Goal: Task Accomplishment & Management: Use online tool/utility

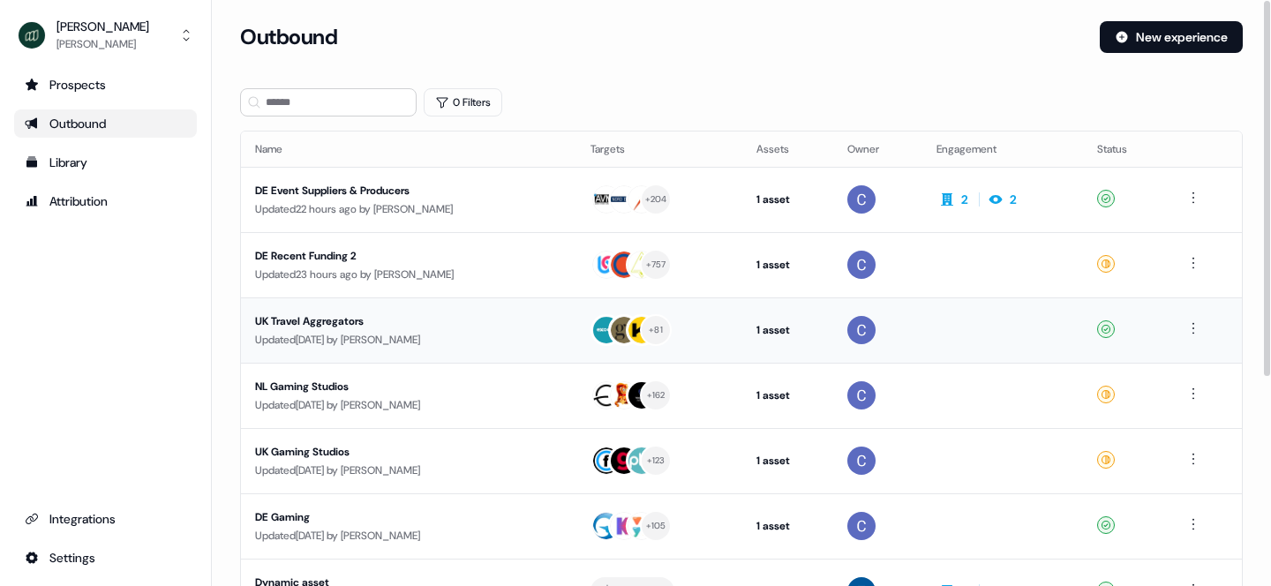
click at [271, 321] on div "UK Travel Aggregators" at bounding box center [408, 321] width 307 height 18
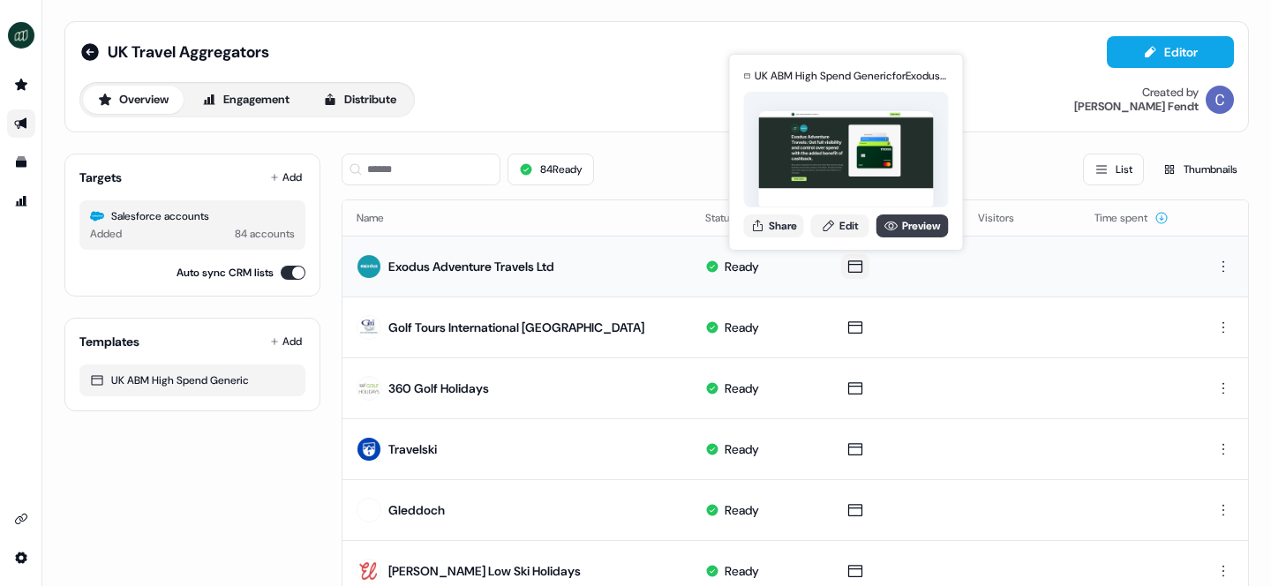
click at [908, 225] on link "Preview" at bounding box center [913, 225] width 72 height 23
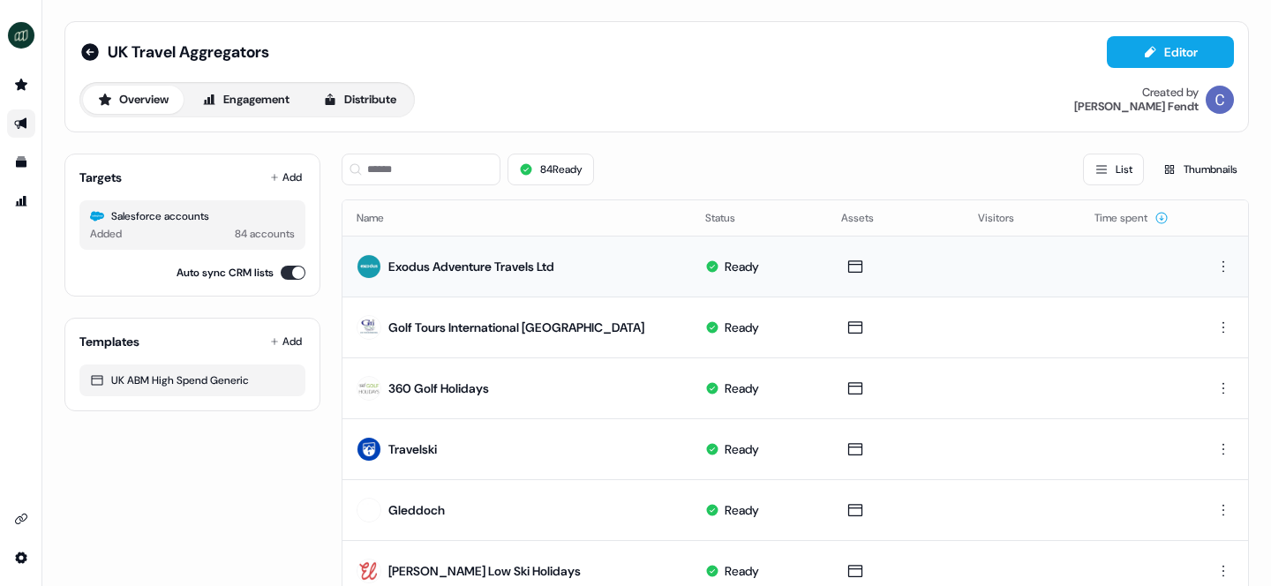
click at [11, 120] on link "Go to outbound experience" at bounding box center [21, 123] width 28 height 28
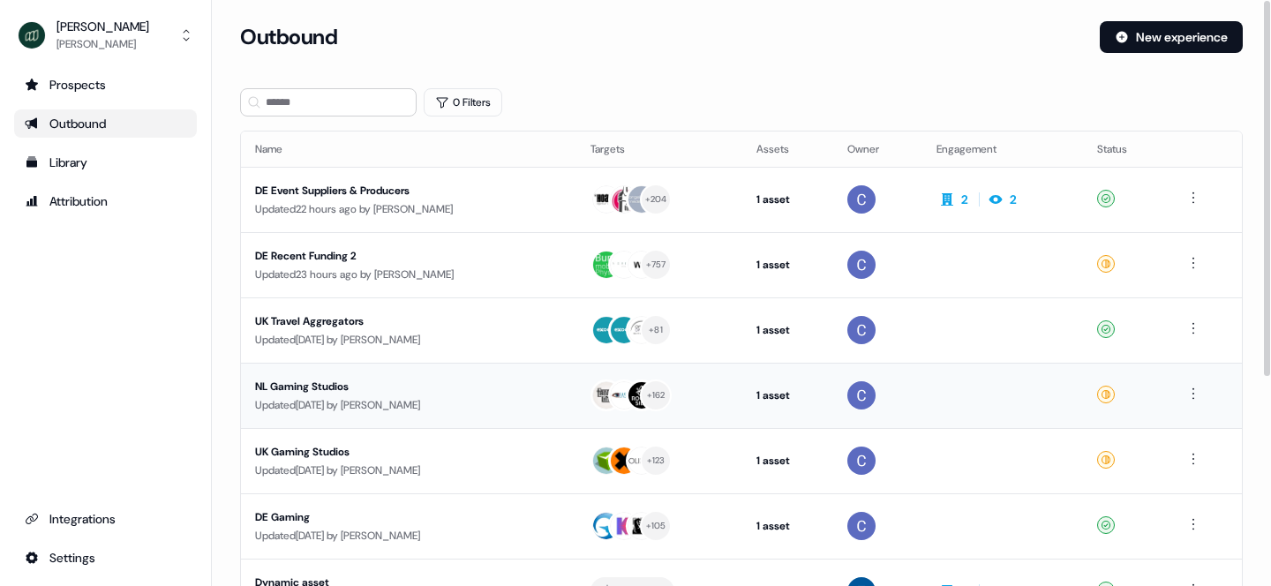
click at [288, 380] on div "NL Gaming Studios" at bounding box center [408, 387] width 307 height 18
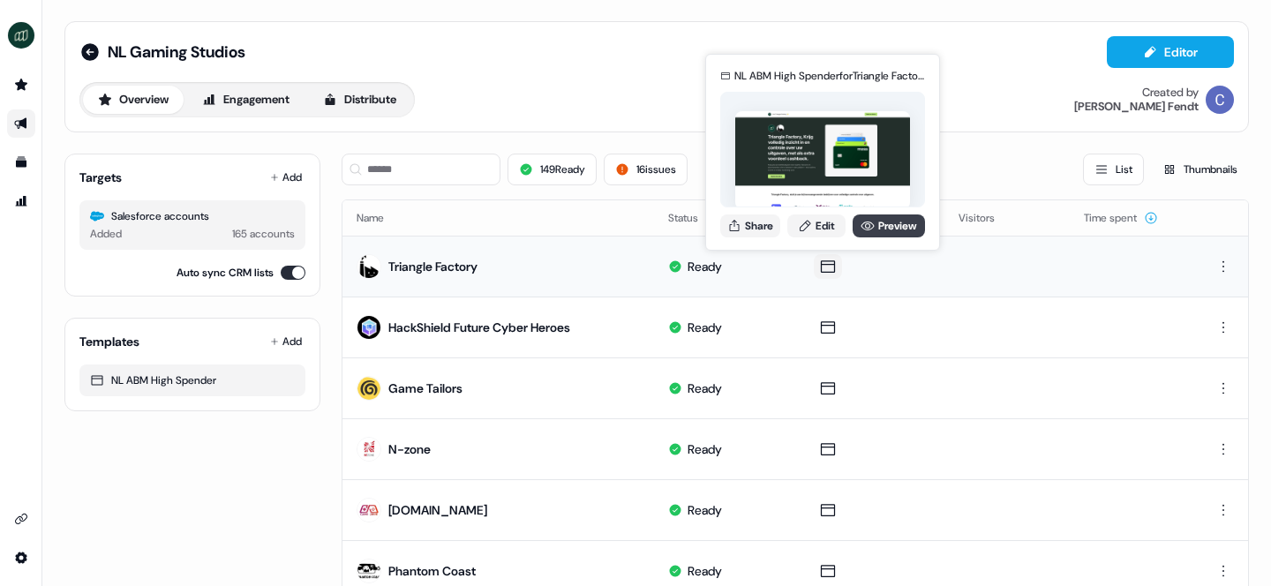
click at [883, 222] on link "Preview" at bounding box center [889, 225] width 72 height 23
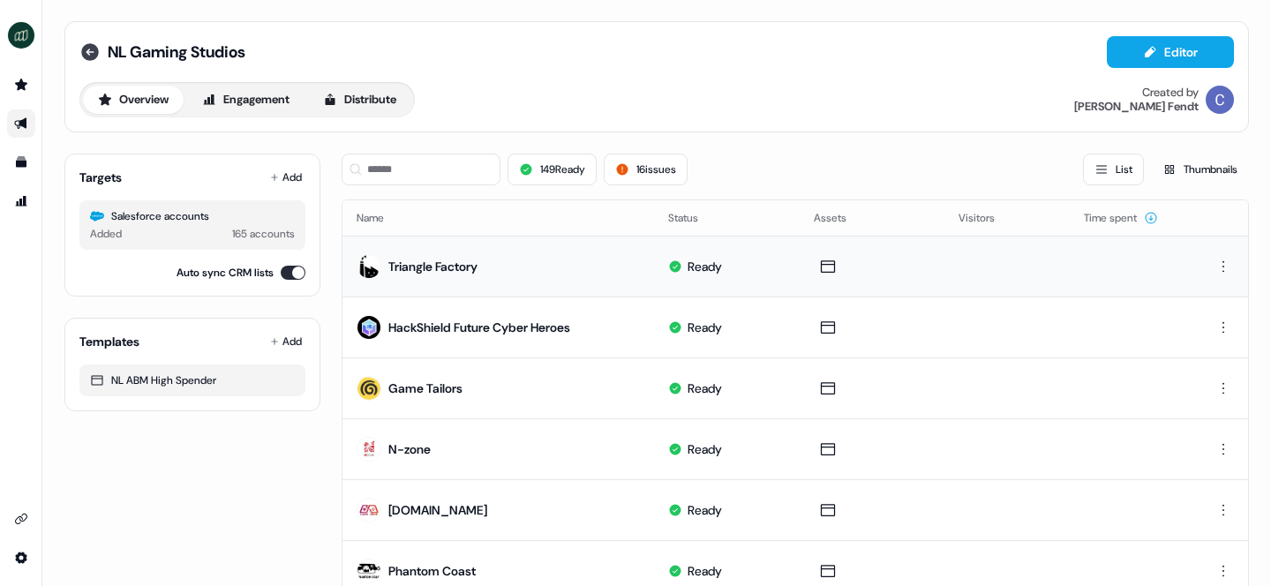
click at [91, 53] on icon at bounding box center [90, 52] width 18 height 18
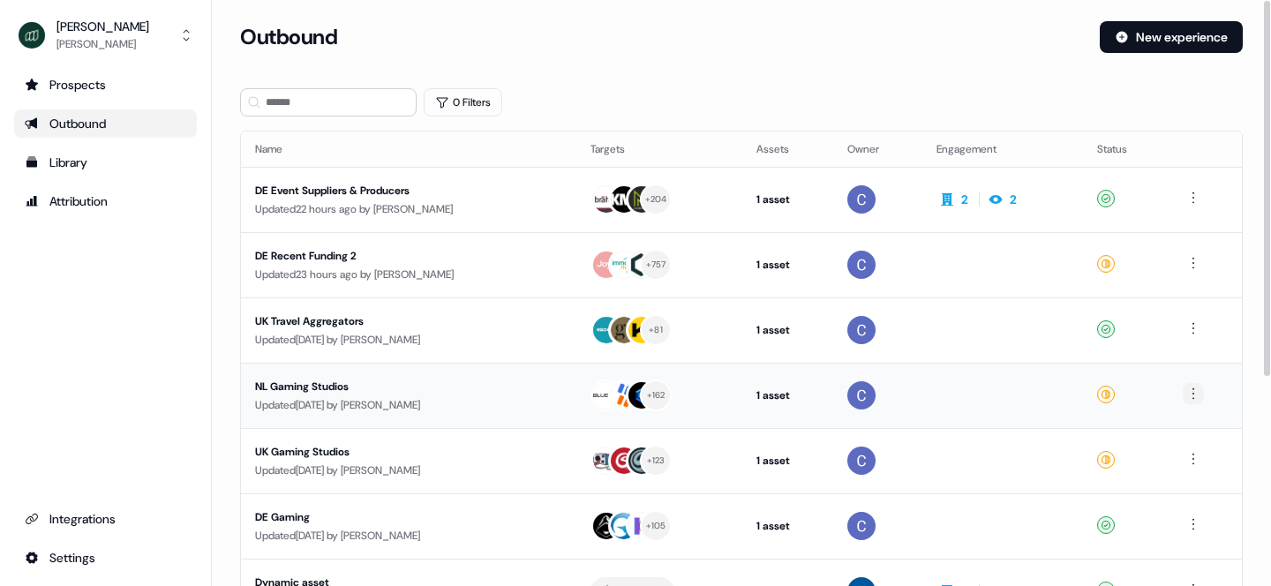
click at [1196, 391] on html "For the best experience switch devices to a bigger screen. Go to Userled.io Mos…" at bounding box center [635, 293] width 1271 height 586
click at [1173, 428] on span "Duplicate" at bounding box center [1171, 426] width 45 height 14
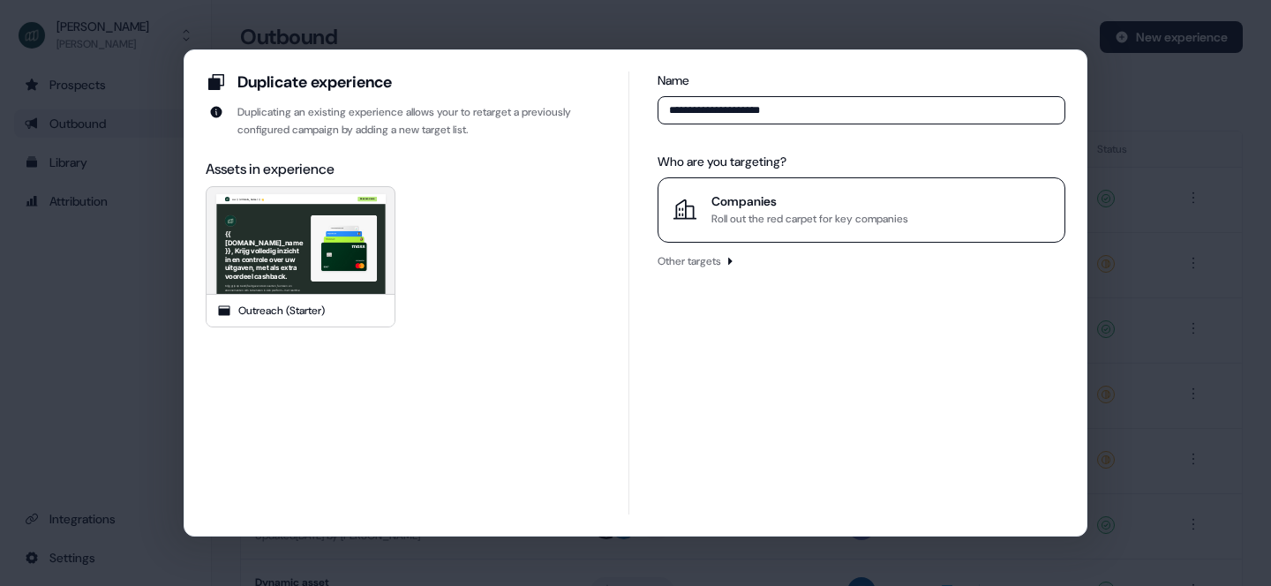
type input "**********"
click at [803, 195] on div "Companies" at bounding box center [809, 201] width 197 height 18
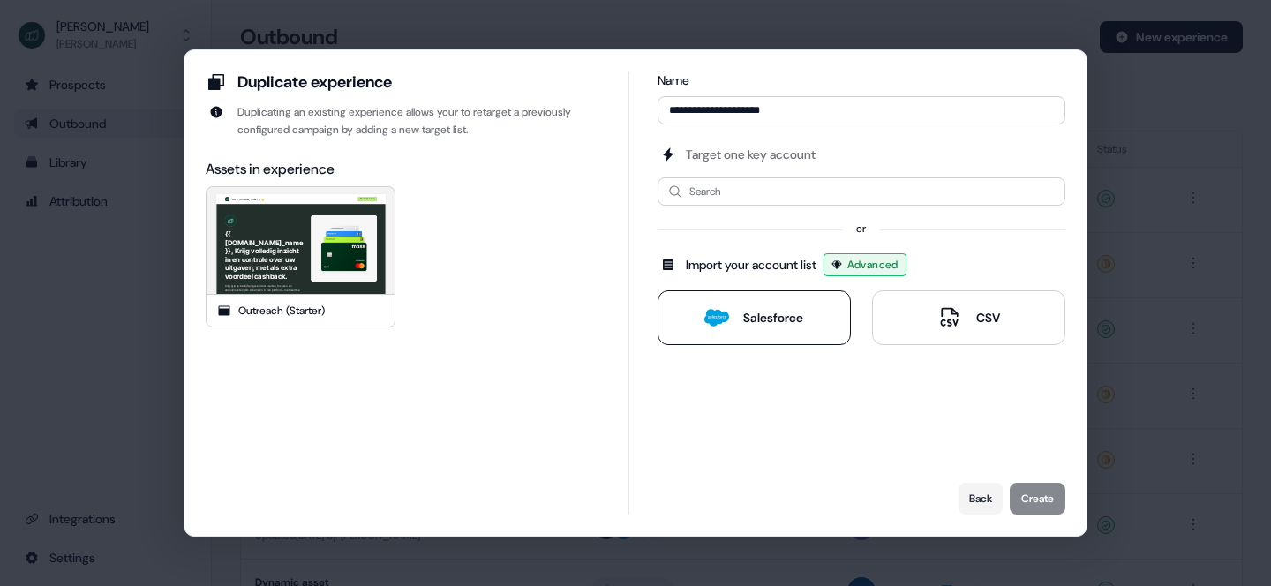
click at [763, 310] on div "Salesforce" at bounding box center [773, 318] width 60 height 18
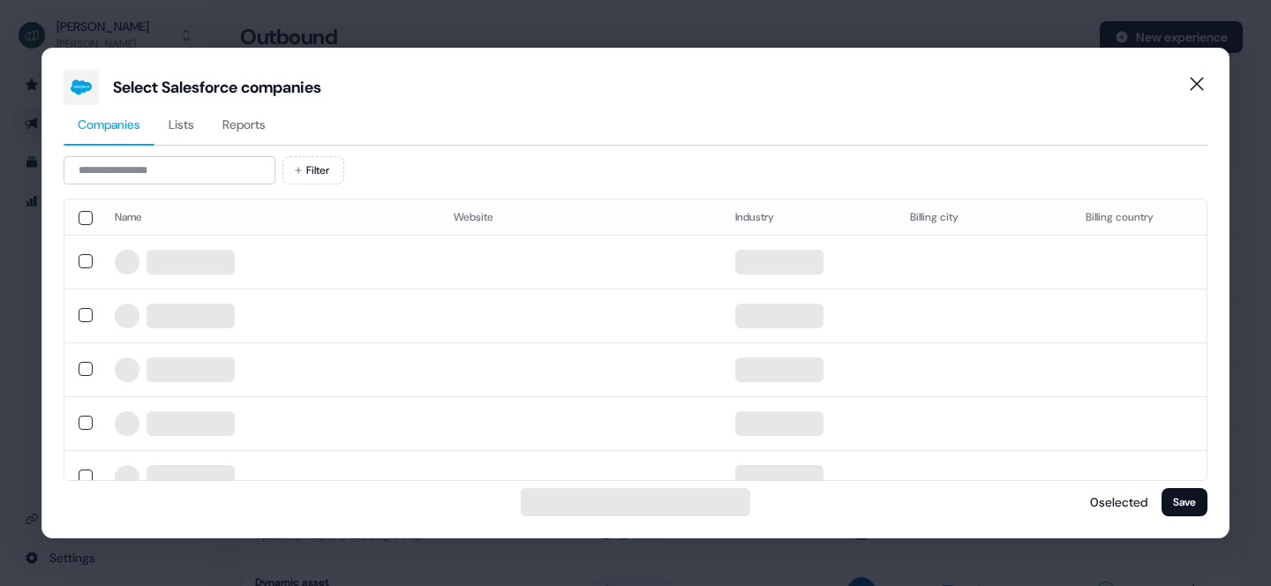
click at [266, 114] on button "Reports" at bounding box center [243, 125] width 71 height 41
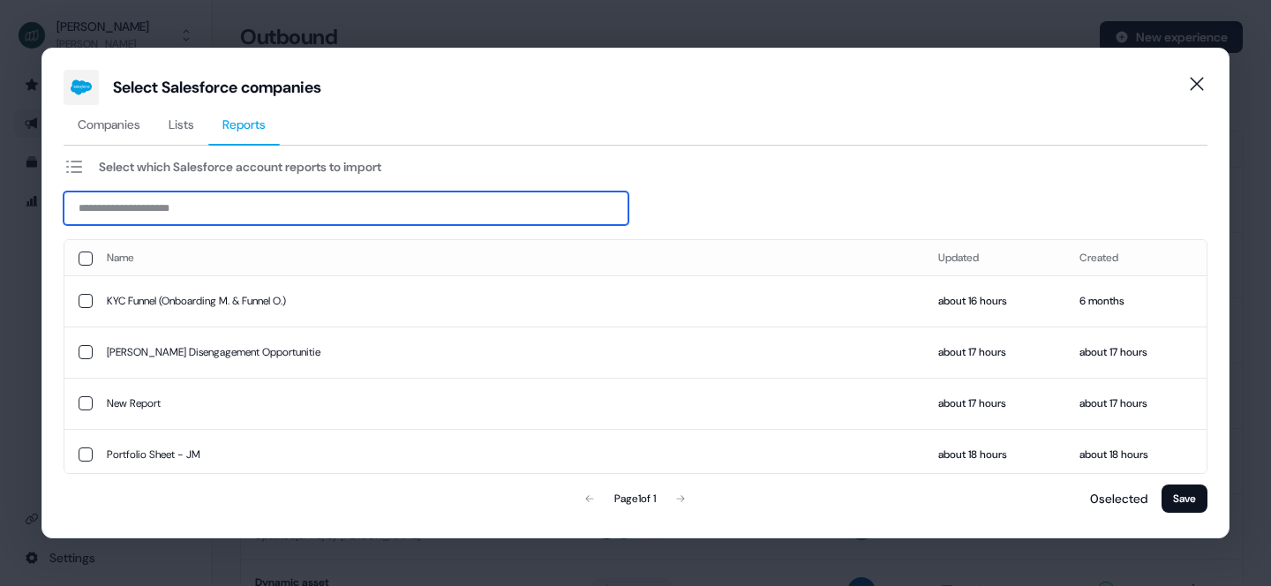
click at [202, 202] on input at bounding box center [346, 209] width 565 height 34
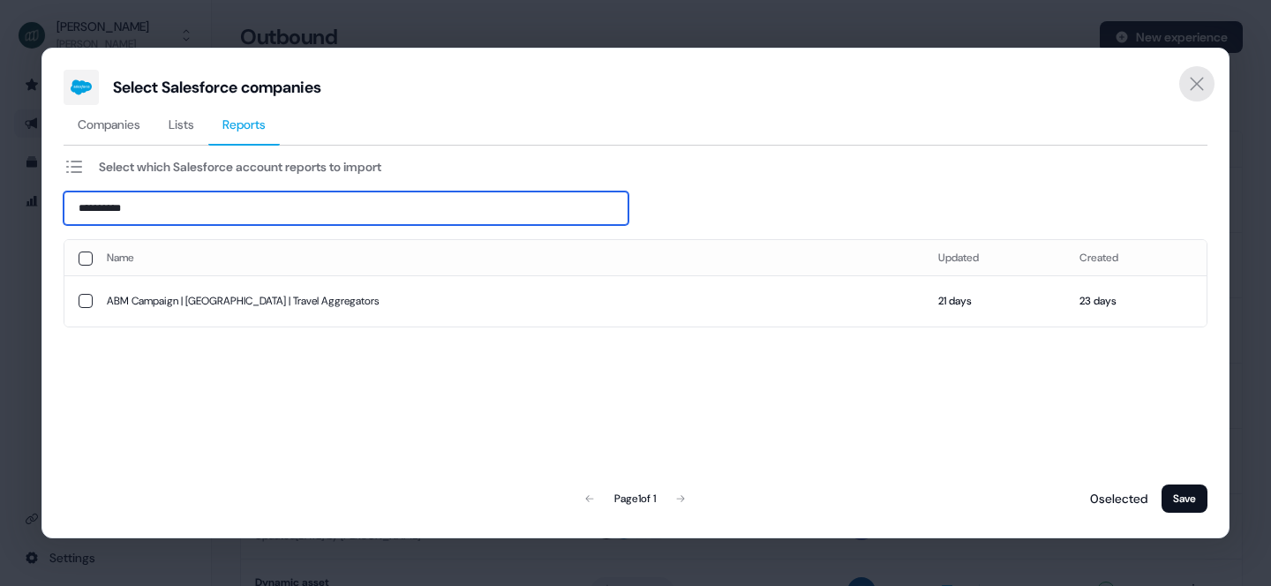
type input "**********"
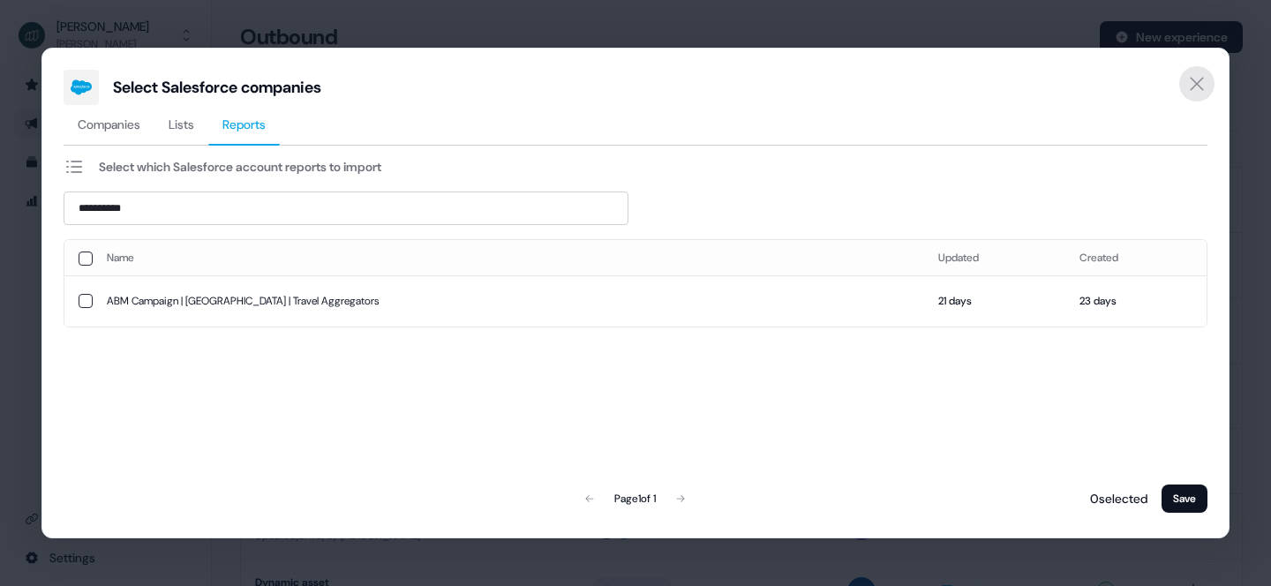
click at [1194, 82] on icon "Close" at bounding box center [1196, 83] width 13 height 13
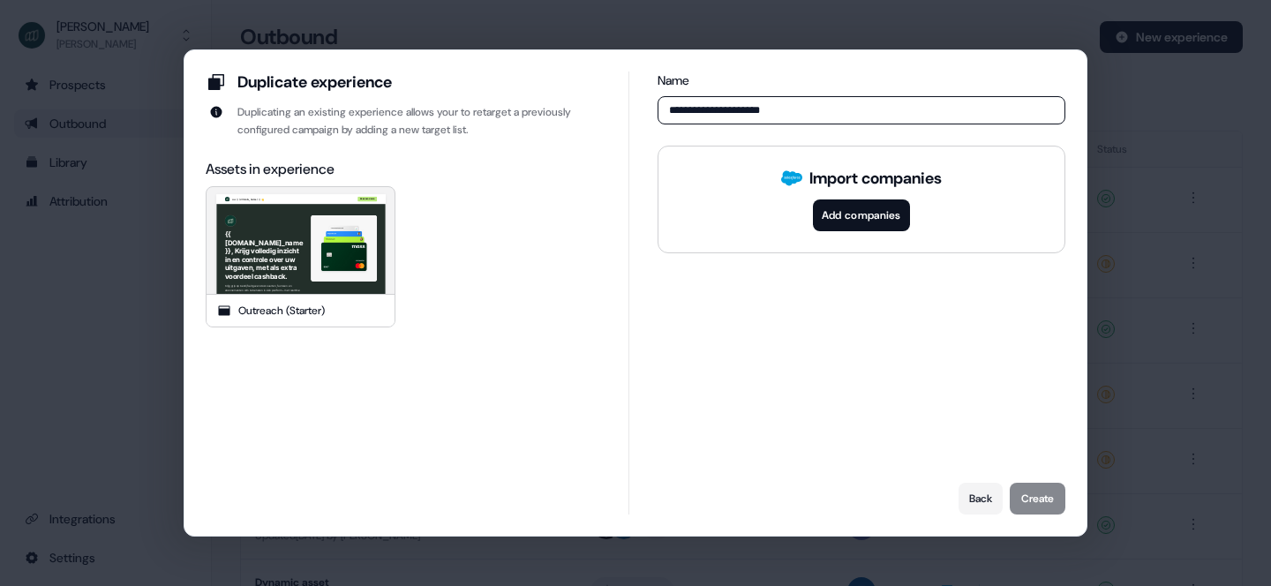
click at [847, 218] on button "Add companies" at bounding box center [861, 215] width 97 height 32
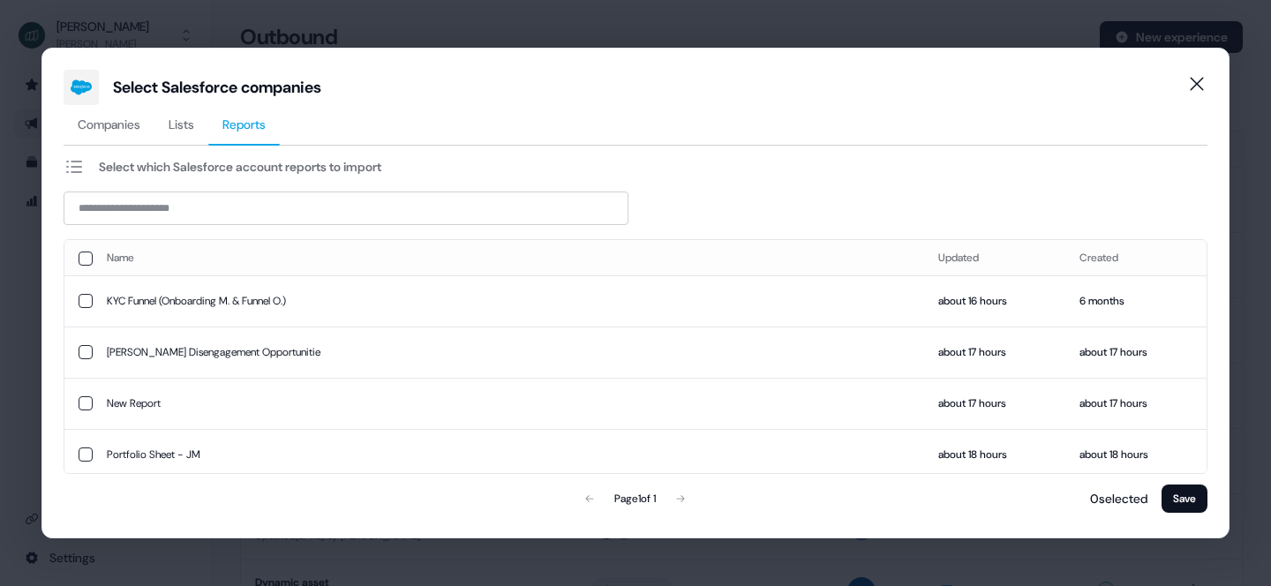
click at [261, 130] on span "Reports" at bounding box center [243, 125] width 43 height 18
click at [234, 237] on div "Select which Salesforce account reports to import Name Updated Created KYC Funn…" at bounding box center [636, 336] width 1144 height 360
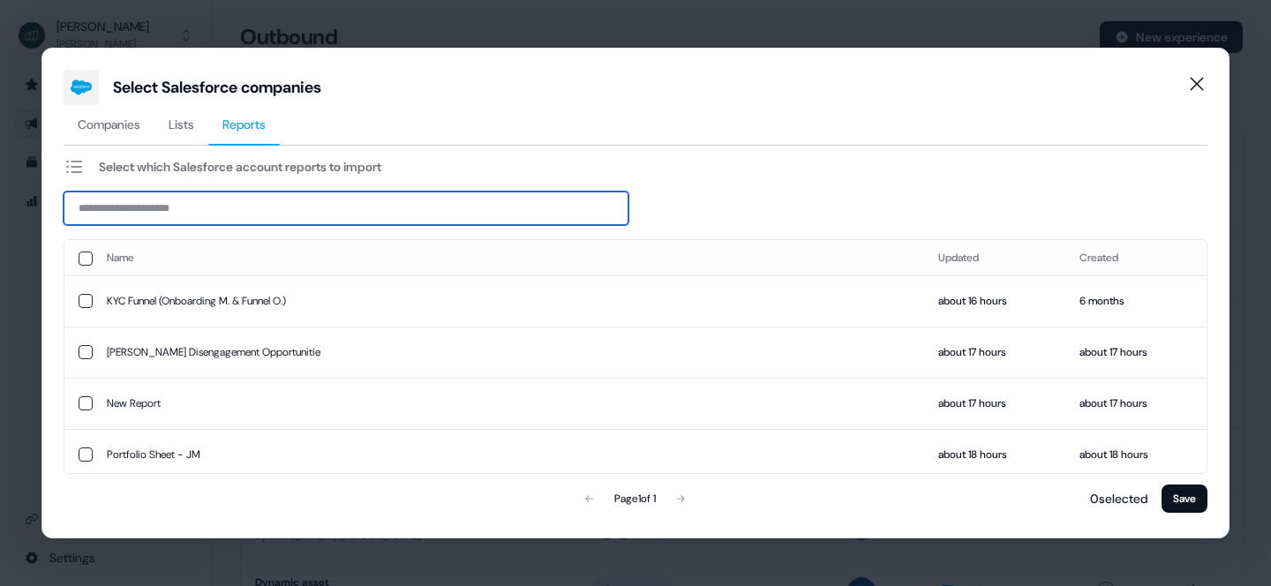
click at [251, 208] on input at bounding box center [346, 209] width 565 height 34
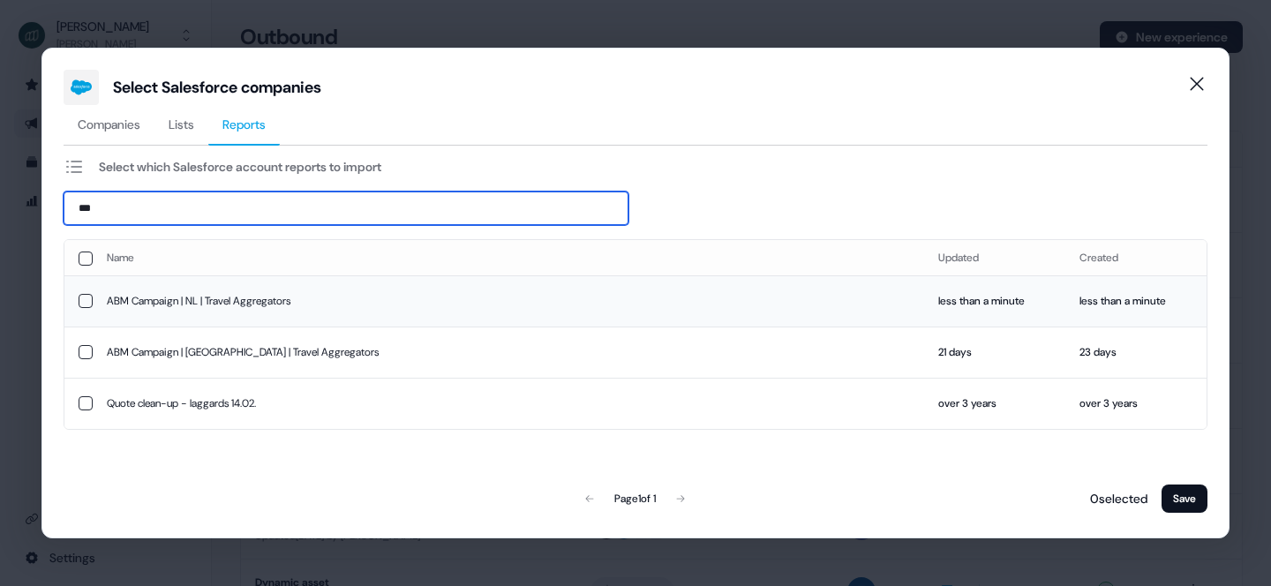
type input "***"
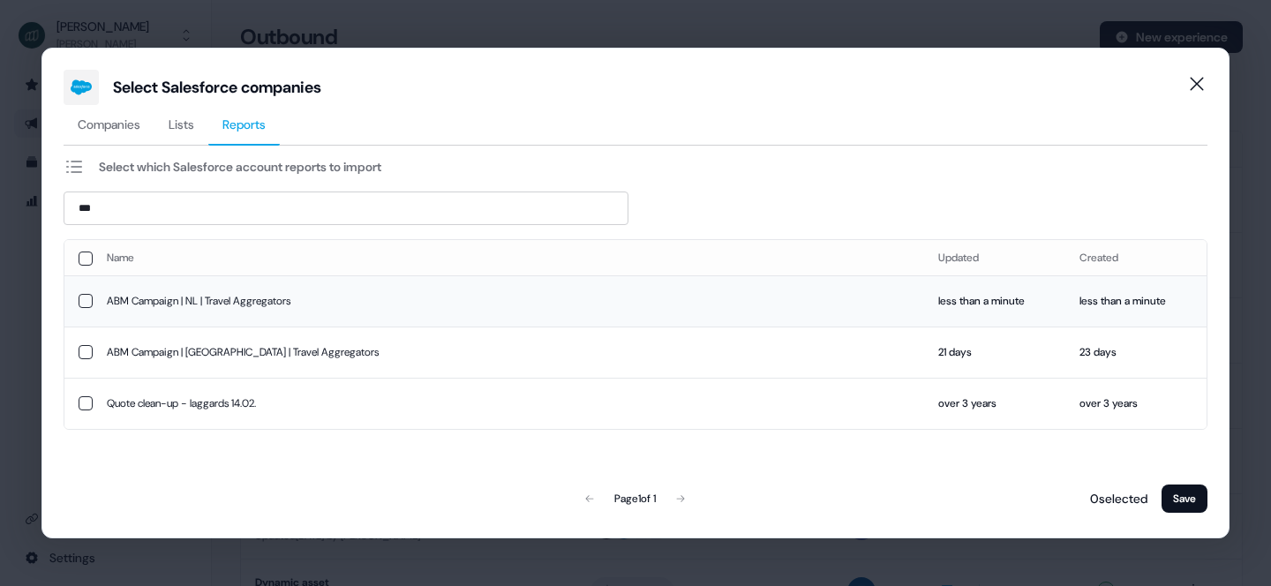
click at [235, 304] on td "ABM Campaign | NL | Travel Aggregators" at bounding box center [509, 300] width 832 height 51
click at [1193, 502] on button "Save" at bounding box center [1185, 499] width 46 height 28
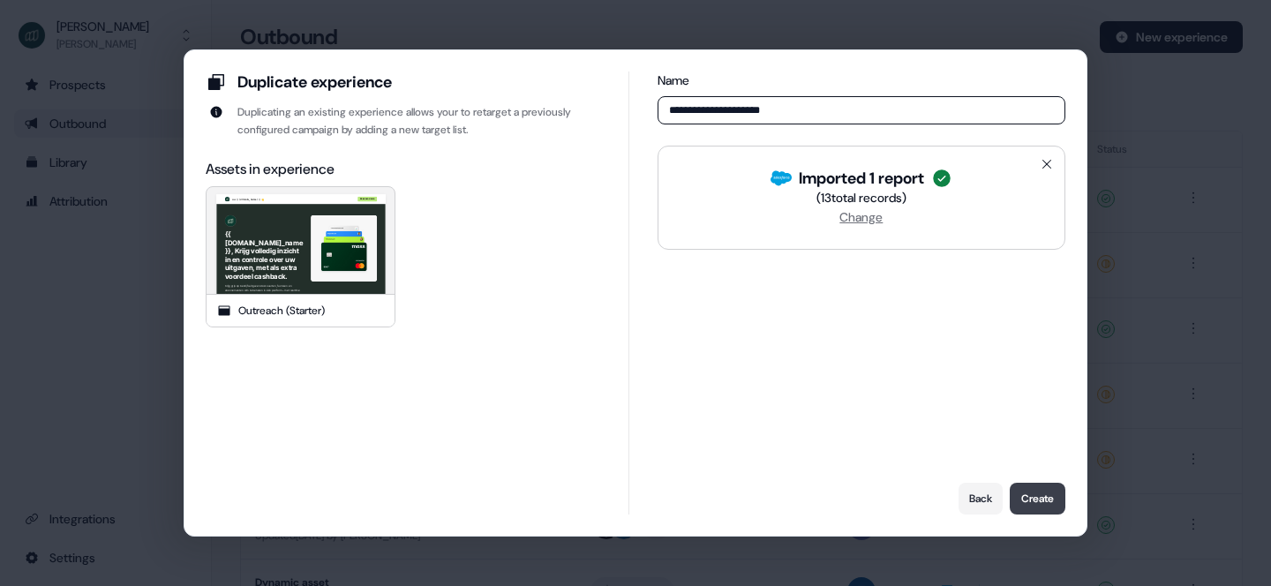
click at [1043, 507] on button "Create" at bounding box center [1038, 499] width 56 height 32
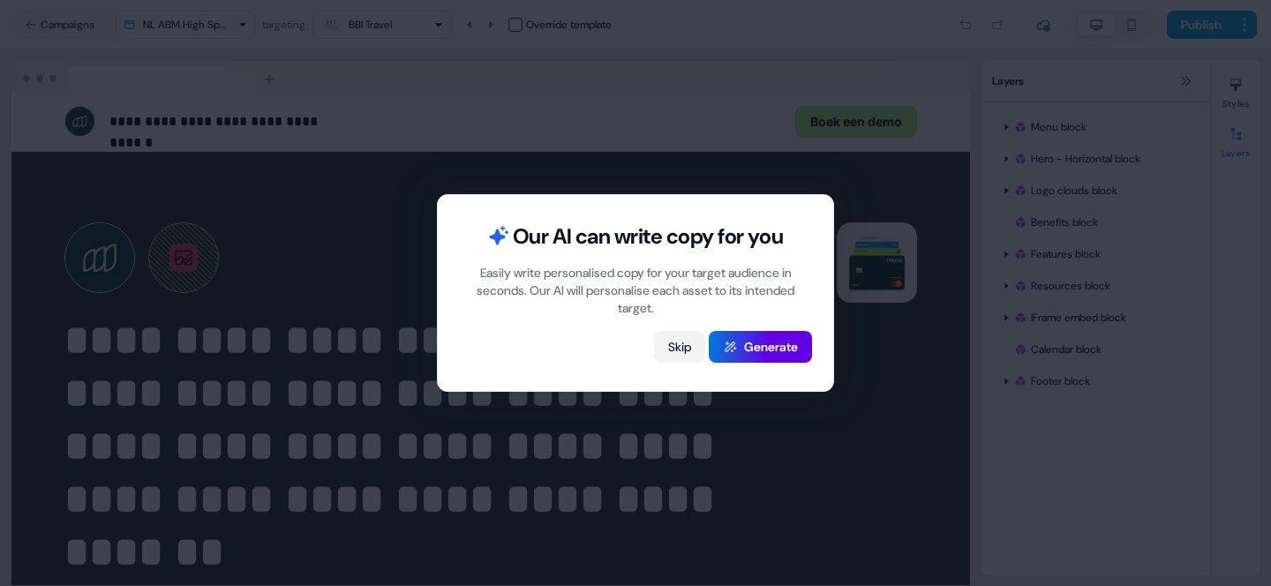
click at [679, 342] on button "Skip" at bounding box center [679, 347] width 51 height 32
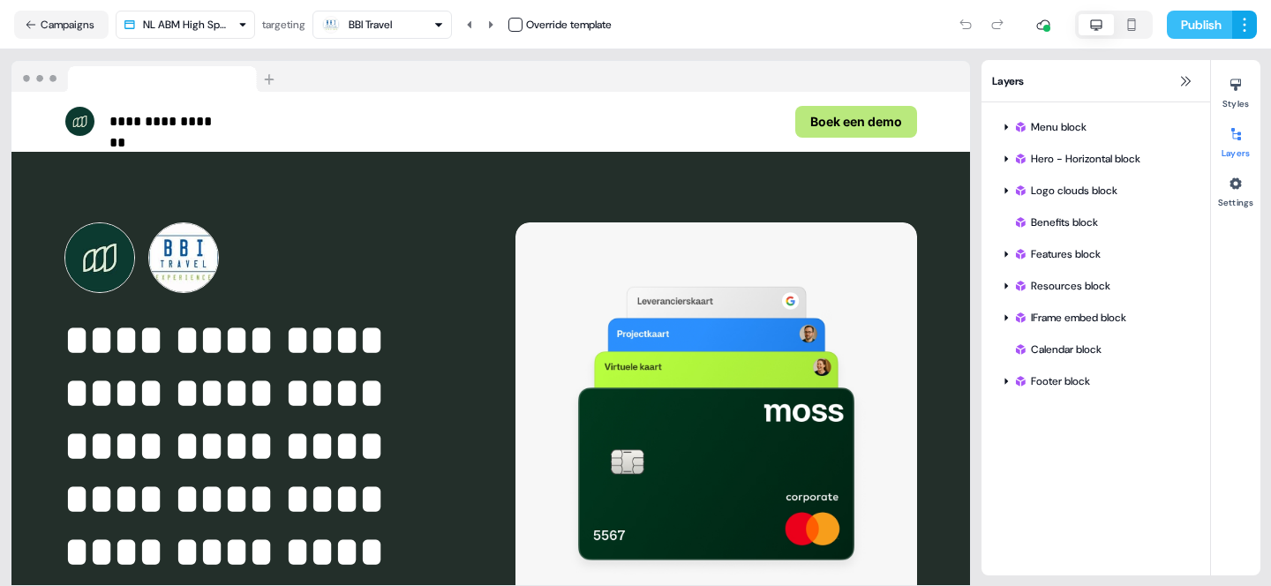
click at [1201, 24] on button "Publish" at bounding box center [1199, 25] width 65 height 28
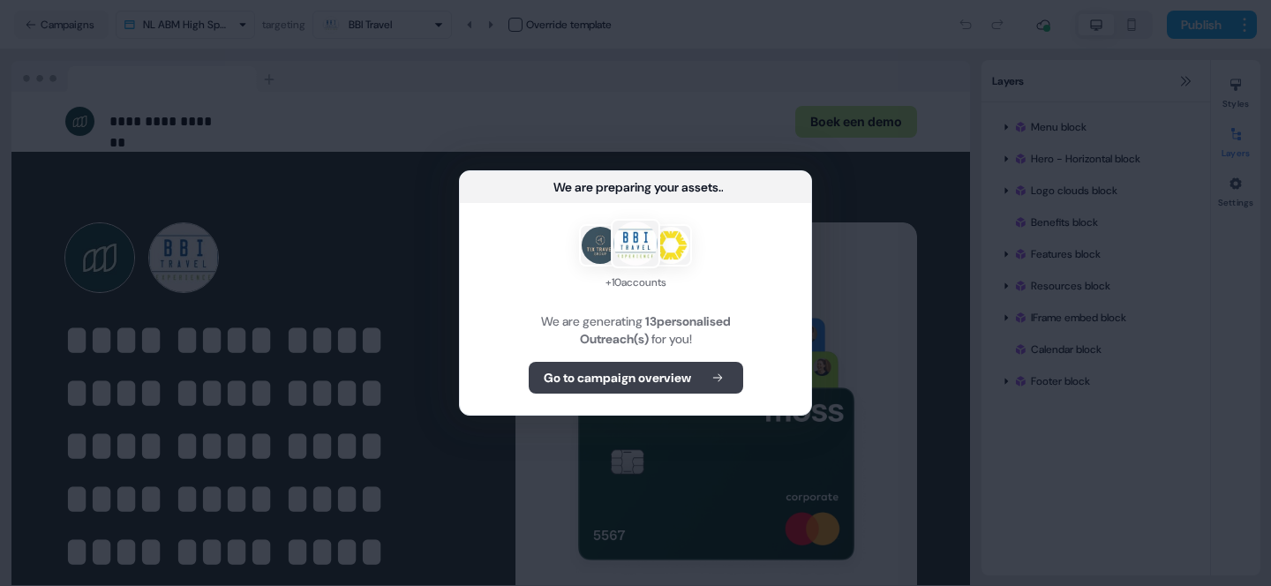
click at [645, 379] on b "Go to campaign overview" at bounding box center [617, 378] width 147 height 18
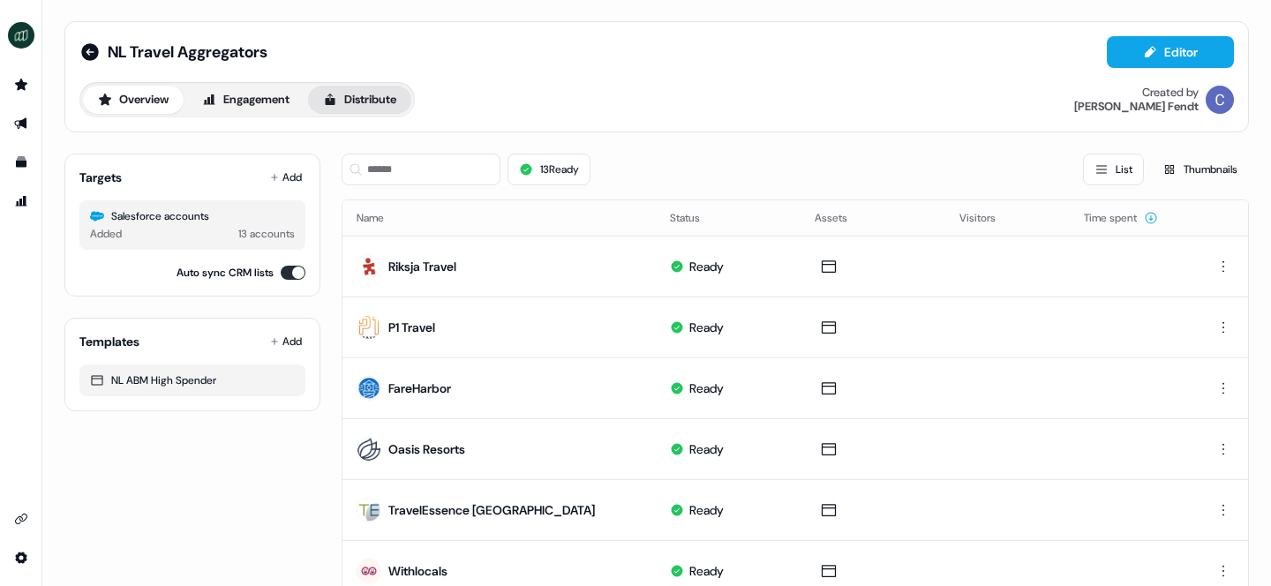
click at [379, 103] on button "Distribute" at bounding box center [359, 100] width 103 height 28
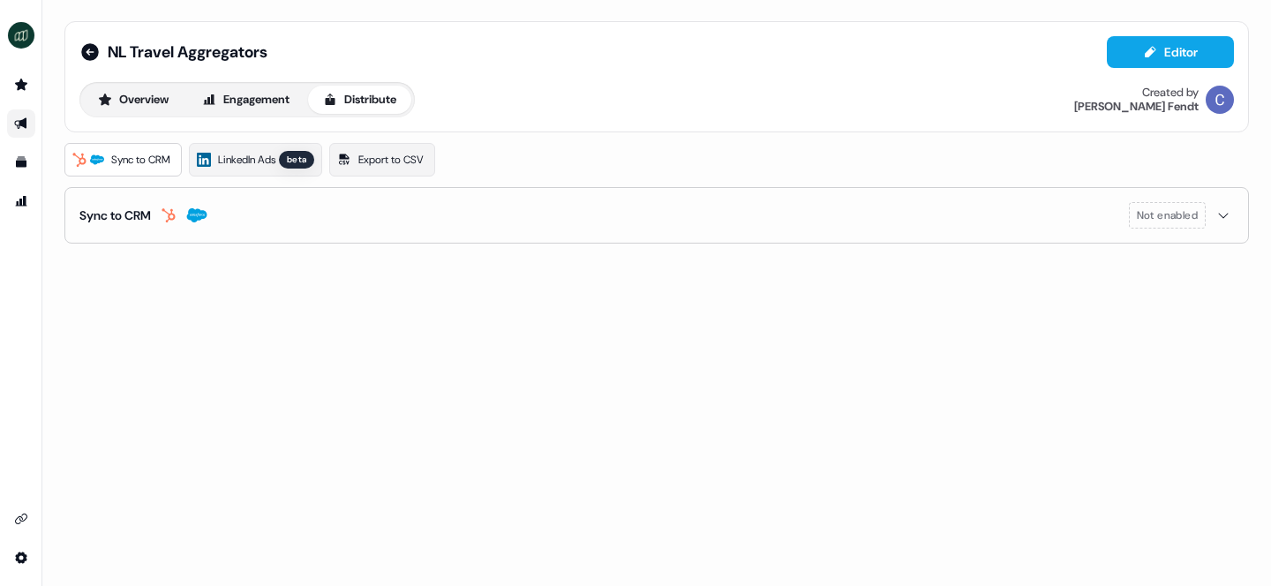
click at [184, 222] on div "Sync to CRM" at bounding box center [143, 216] width 128 height 18
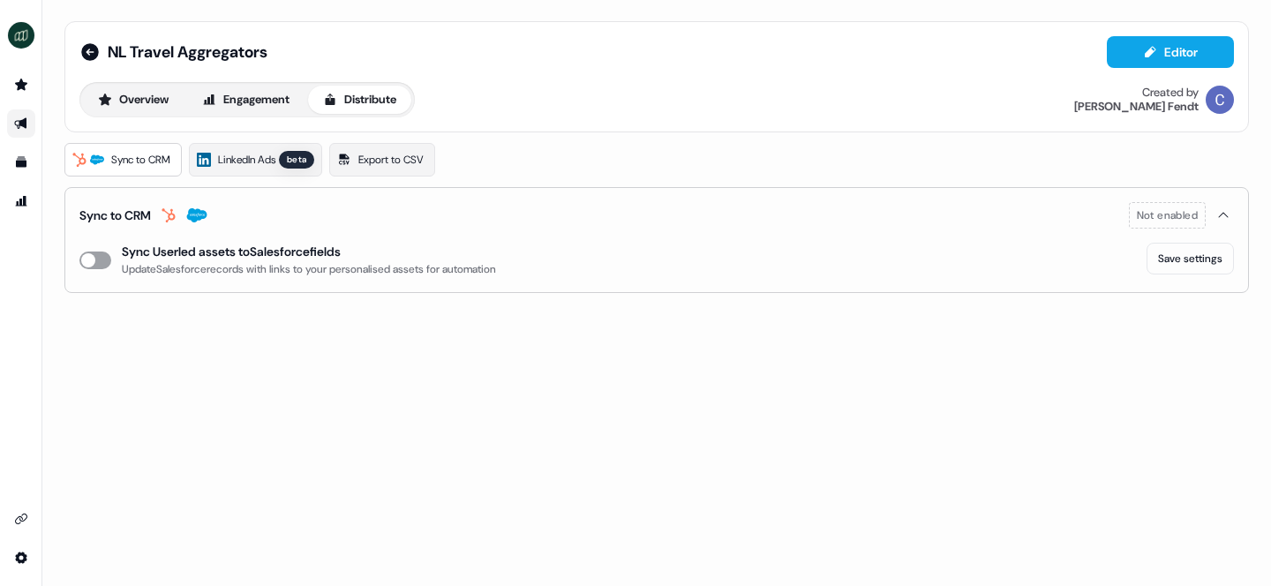
click at [90, 262] on button "enable-crm-asset-sync" at bounding box center [95, 261] width 32 height 18
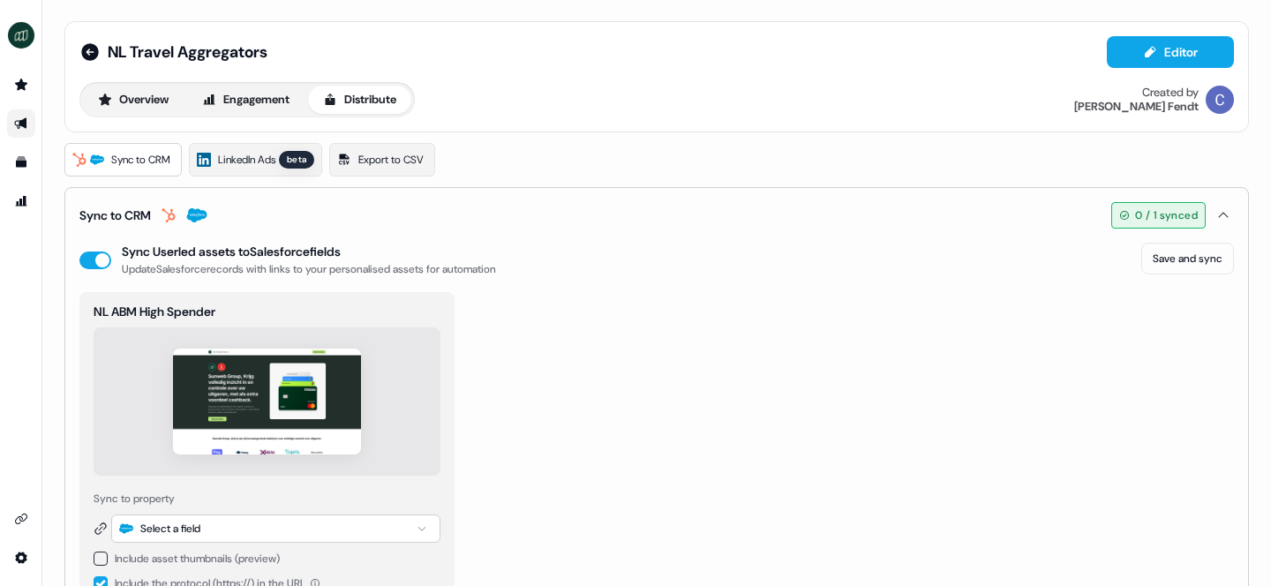
scroll to position [53, 0]
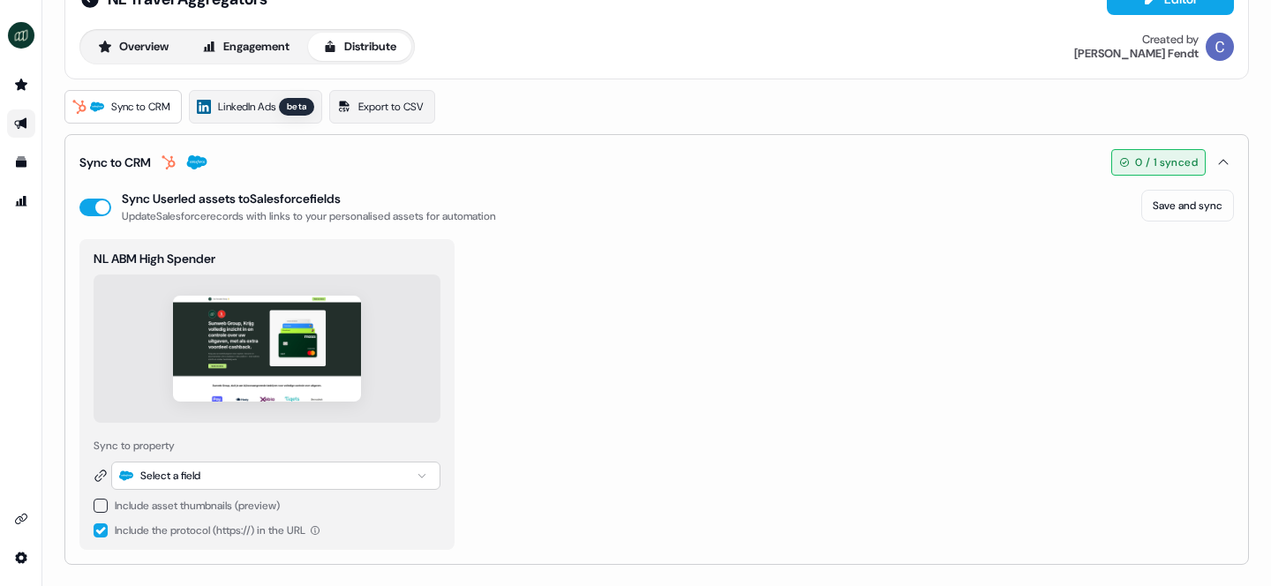
click at [102, 502] on button "button" at bounding box center [101, 506] width 14 height 14
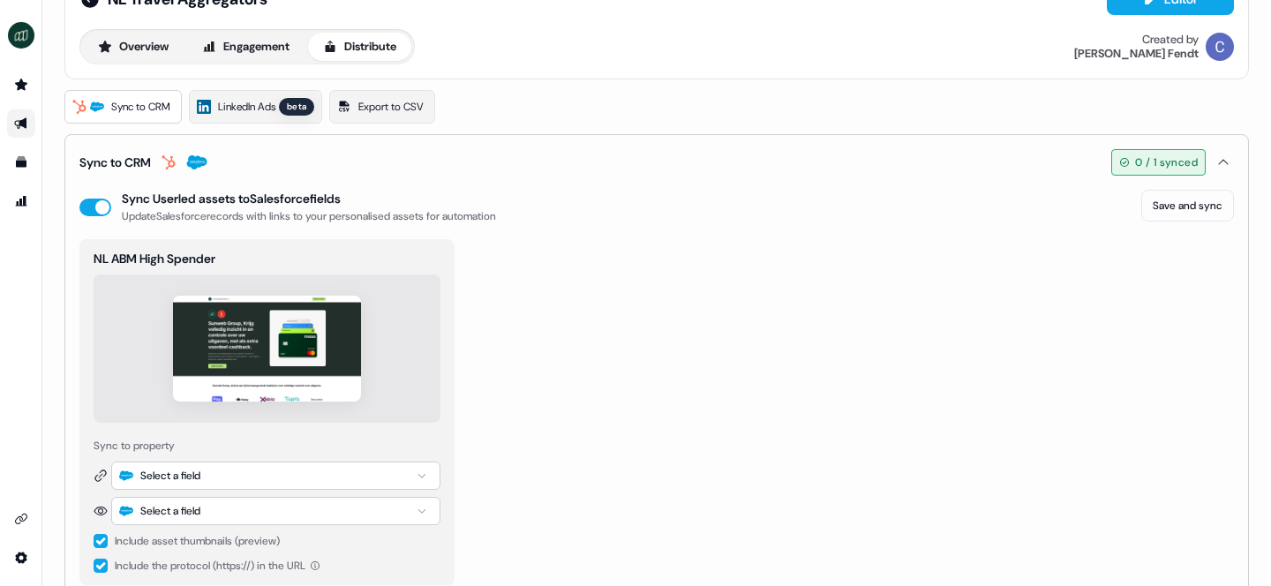
click at [98, 566] on button "button" at bounding box center [101, 566] width 14 height 14
click at [159, 481] on div "Select a field" at bounding box center [170, 476] width 60 height 18
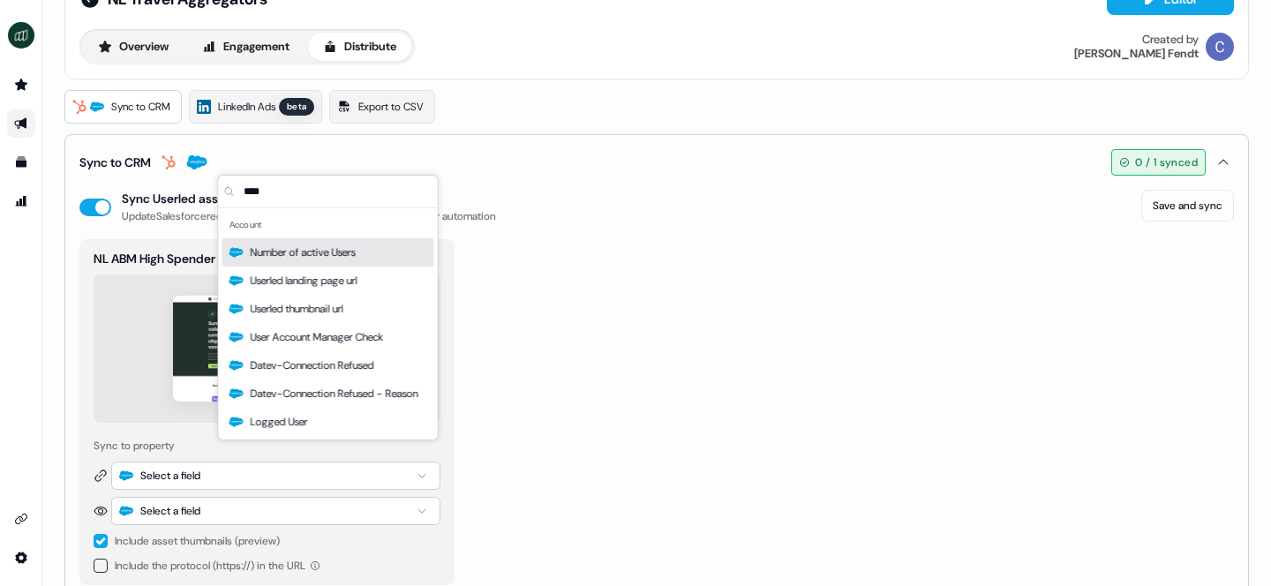
type input "*****"
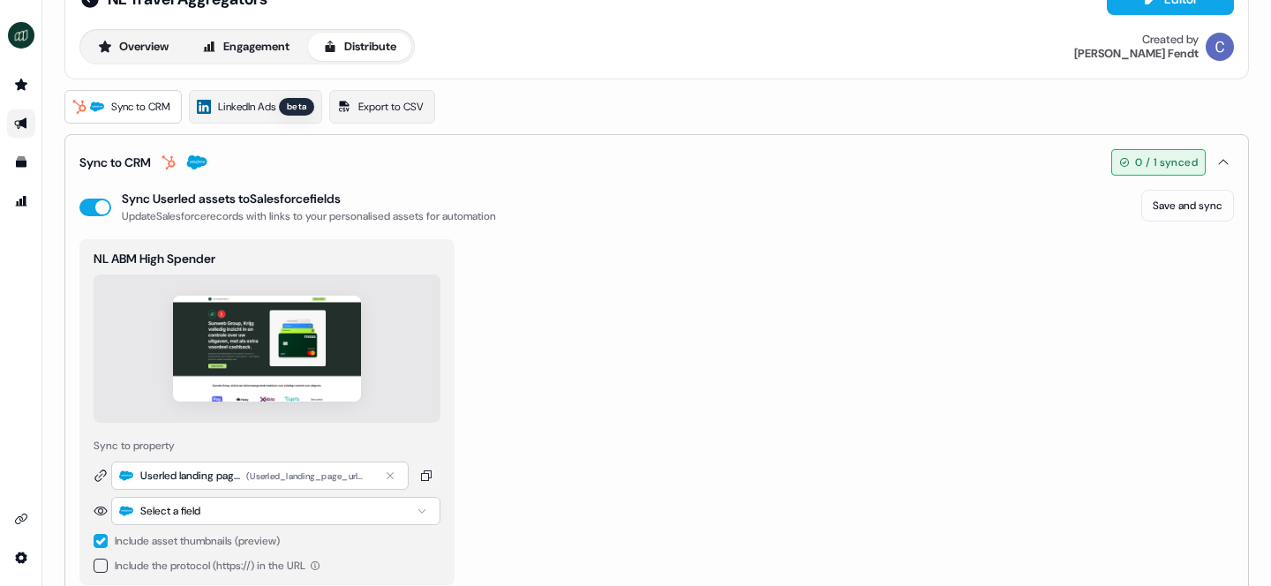
click at [212, 521] on div "Select a field" at bounding box center [275, 511] width 329 height 28
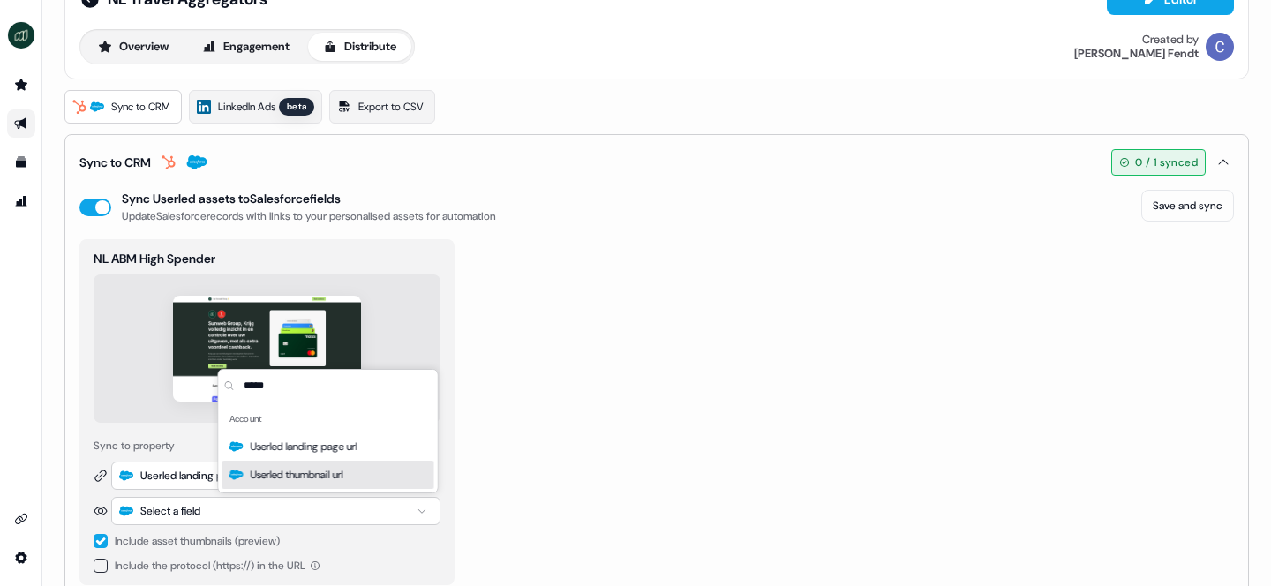
type input "*****"
click at [305, 481] on span "Userled thumbnail url" at bounding box center [297, 475] width 93 height 18
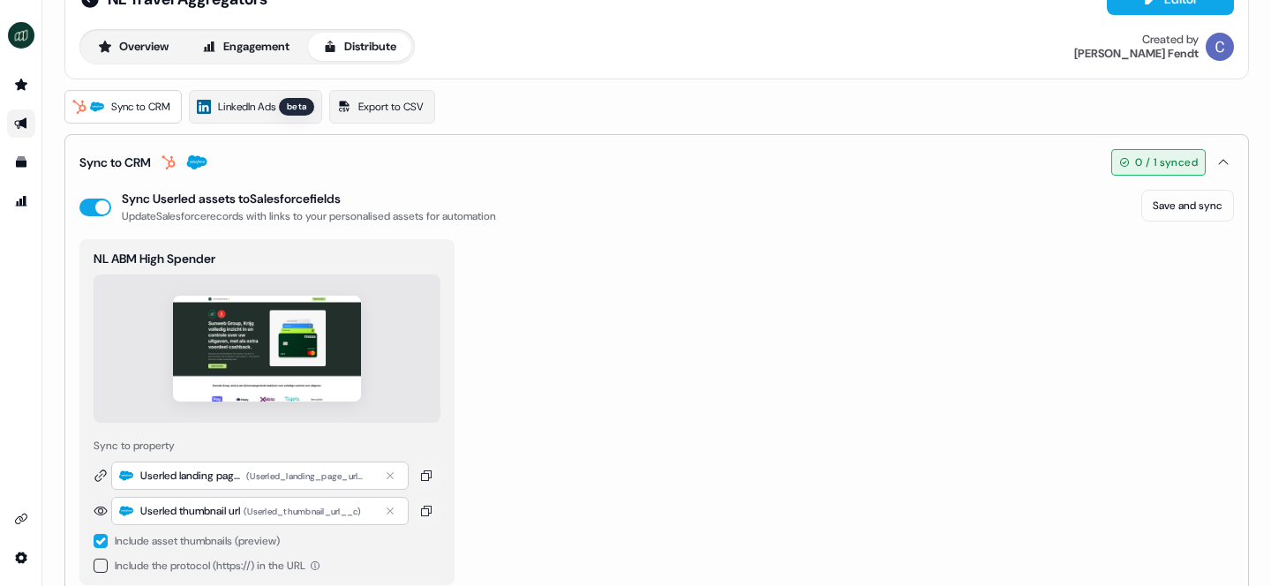
click at [658, 424] on div "NL ABM High Spender Sync to property Userled landing page url ( Userled_landing…" at bounding box center [656, 412] width 1155 height 346
click at [1163, 207] on button "Save and sync" at bounding box center [1187, 206] width 93 height 32
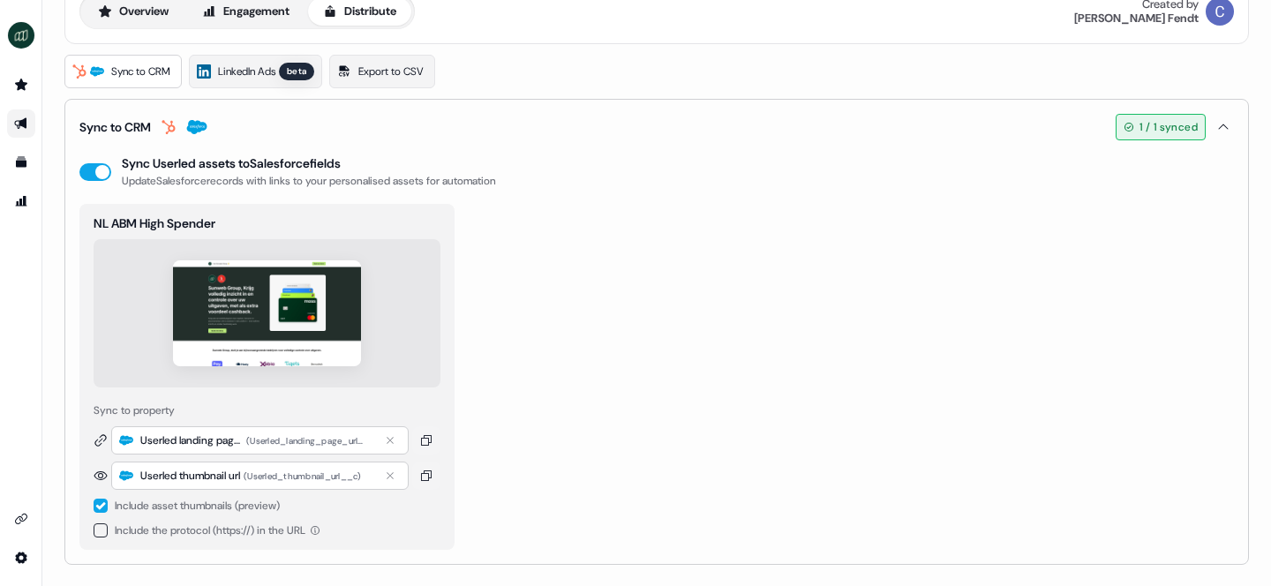
scroll to position [0, 0]
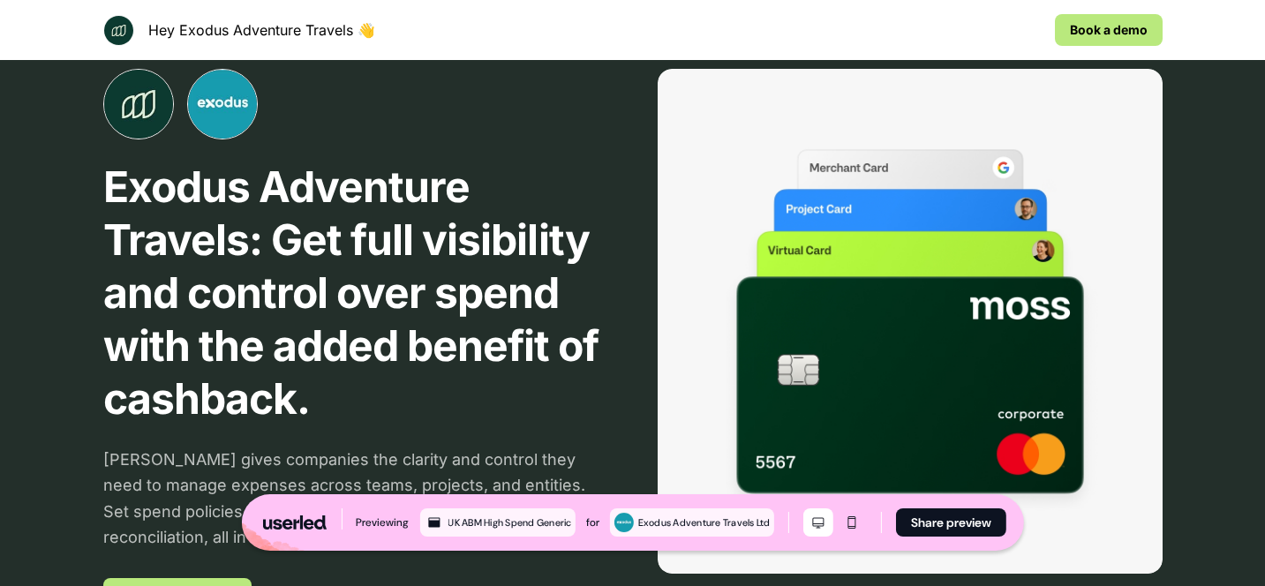
scroll to position [79, 0]
